Goal: Information Seeking & Learning: Find specific fact

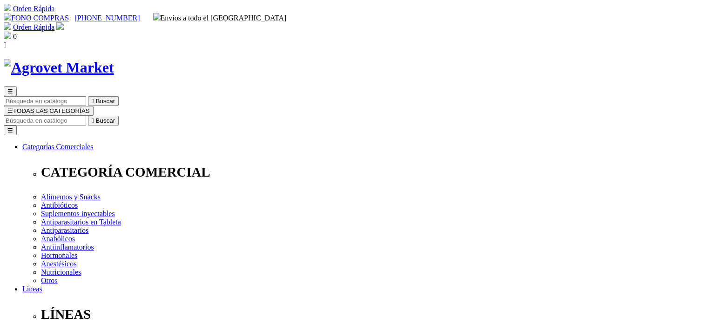
click at [86, 116] on input "Buscar" at bounding box center [45, 121] width 82 height 10
type input "ketamina"
click at [141, 116] on button " Buscar" at bounding box center [156, 121] width 31 height 10
drag, startPoint x: 506, startPoint y: 49, endPoint x: 545, endPoint y: 51, distance: 39.2
click at [545, 116] on form "ketamina  Buscar" at bounding box center [354, 121] width 700 height 10
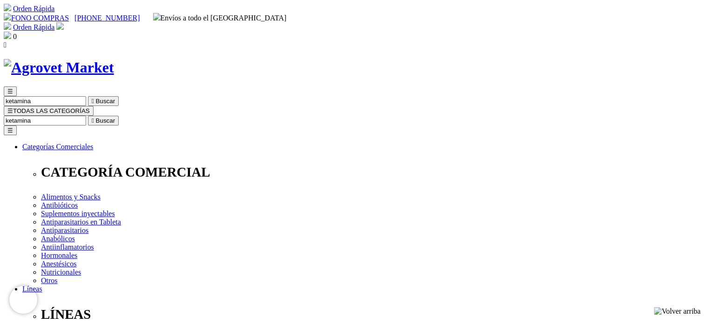
click at [86, 116] on input "ketamina" at bounding box center [45, 121] width 82 height 10
drag, startPoint x: 454, startPoint y: 47, endPoint x: 571, endPoint y: 48, distance: 117.7
type input "anestesico"
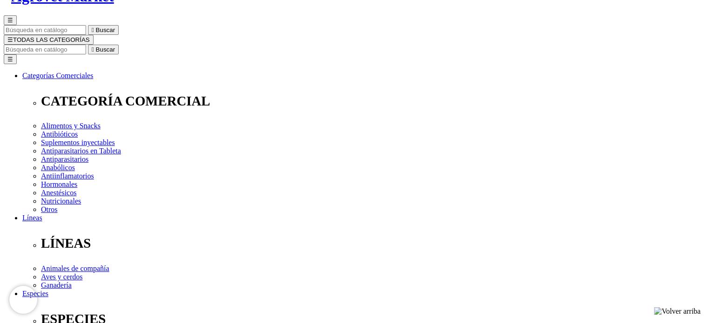
scroll to position [93, 0]
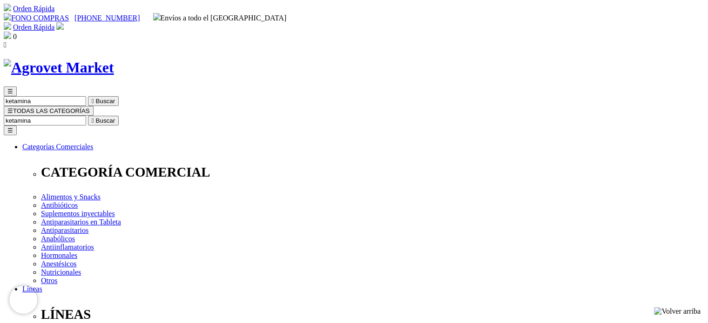
click at [86, 116] on input "ketamina" at bounding box center [45, 121] width 82 height 10
drag, startPoint x: 534, startPoint y: 49, endPoint x: 544, endPoint y: 49, distance: 10.2
click at [544, 116] on form "ketamina  Buscar" at bounding box center [354, 121] width 700 height 10
type input "anestesico"
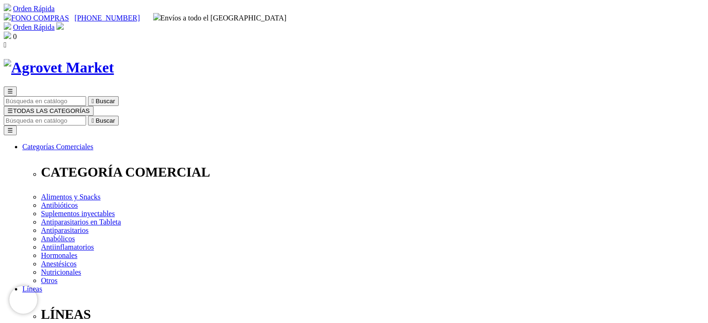
click at [86, 116] on input "Buscar" at bounding box center [45, 121] width 82 height 10
type input "nanaural"
click at [141, 116] on button " Buscar" at bounding box center [156, 121] width 31 height 10
drag, startPoint x: 495, startPoint y: 42, endPoint x: 545, endPoint y: 48, distance: 50.6
click at [545, 116] on form "nanaural  Buscar" at bounding box center [354, 121] width 700 height 10
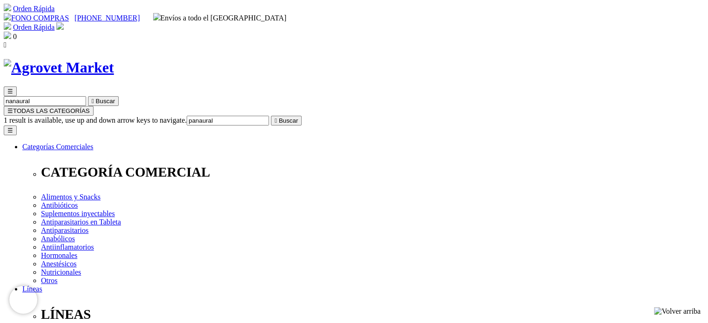
type input "panaural"
